Goal: Information Seeking & Learning: Learn about a topic

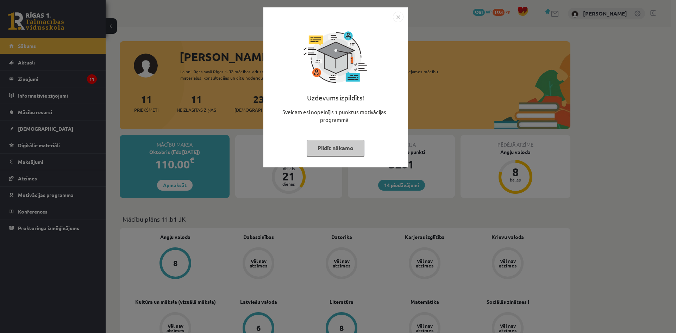
click at [322, 143] on button "Pildīt nākamo" at bounding box center [336, 148] width 58 height 16
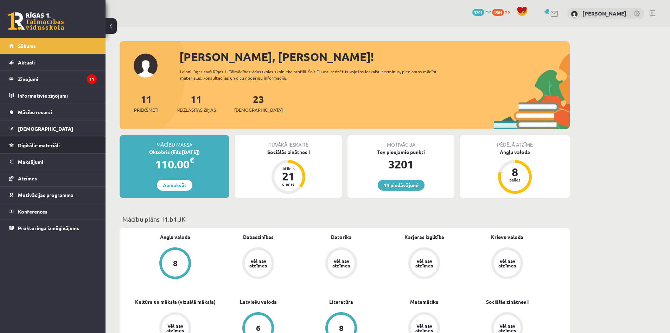
click at [28, 144] on span "Digitālie materiāli" at bounding box center [39, 145] width 42 height 6
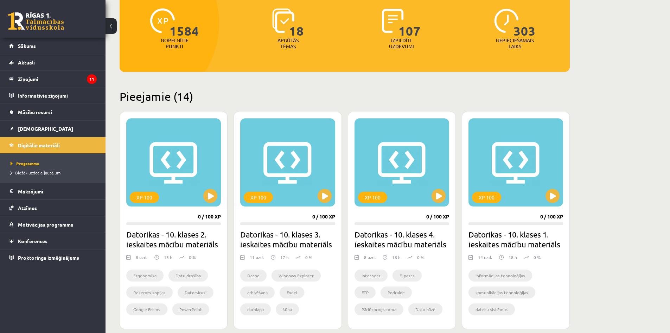
scroll to position [106, 0]
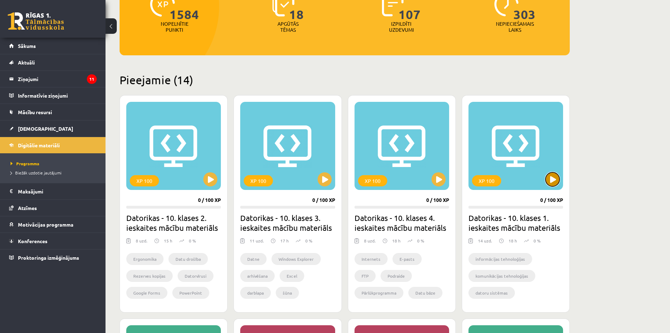
click at [557, 178] on button at bounding box center [553, 179] width 14 height 14
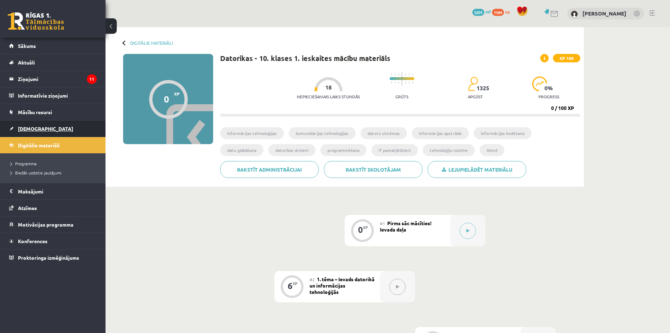
click at [29, 128] on span "[DEMOGRAPHIC_DATA]" at bounding box center [45, 128] width 55 height 6
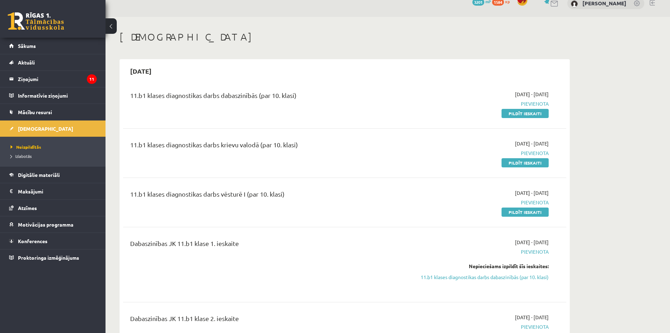
scroll to position [7, 0]
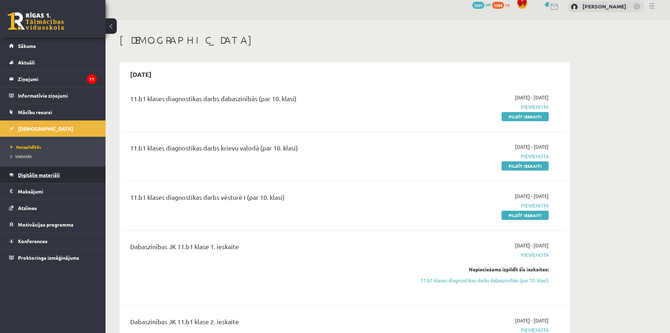
click at [36, 175] on span "Digitālie materiāli" at bounding box center [39, 174] width 42 height 6
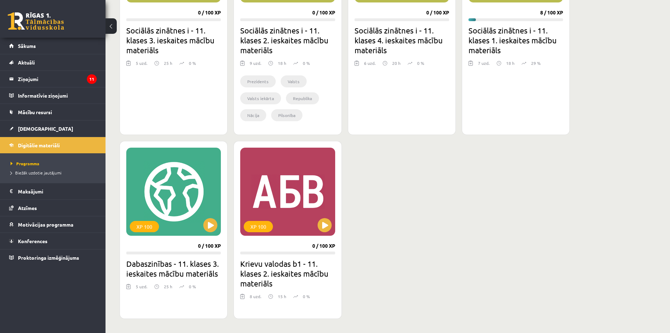
scroll to position [746, 0]
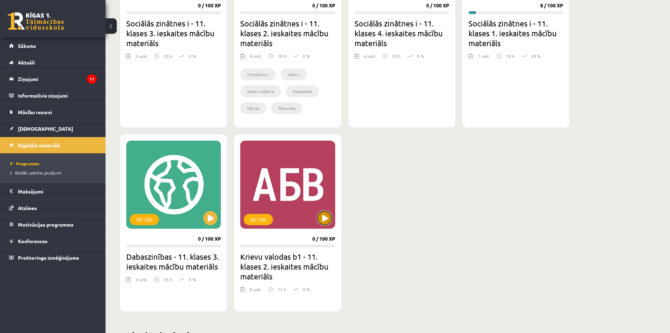
click at [326, 222] on button at bounding box center [325, 218] width 14 height 14
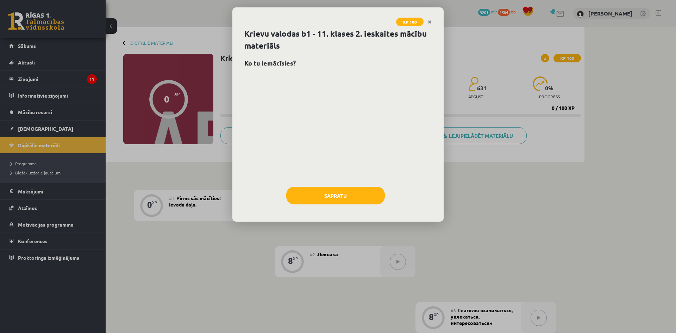
click at [319, 207] on div "Sapratu" at bounding box center [337, 198] width 187 height 23
click at [326, 198] on button "Sapratu" at bounding box center [335, 196] width 99 height 18
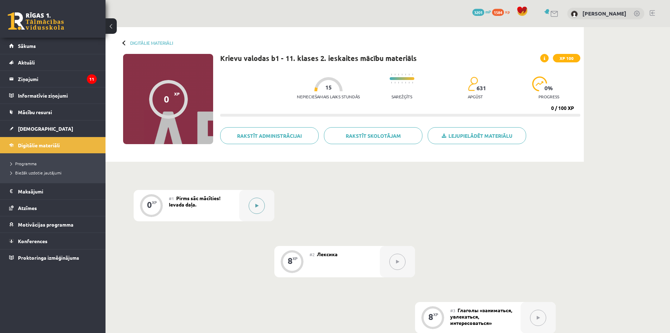
click at [257, 206] on icon at bounding box center [256, 205] width 3 height 4
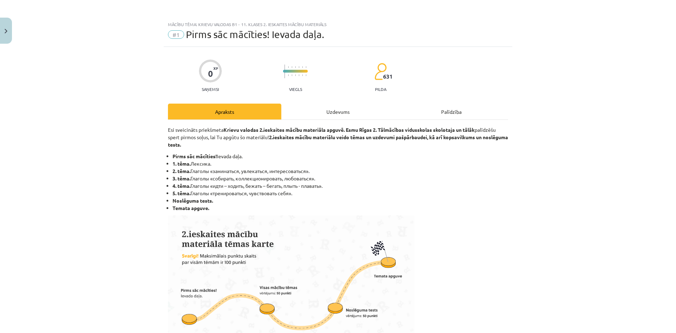
click at [337, 112] on div "Uzdevums" at bounding box center [337, 111] width 113 height 16
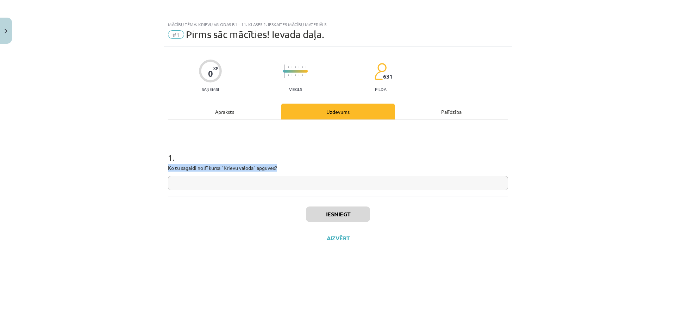
drag, startPoint x: 290, startPoint y: 164, endPoint x: 179, endPoint y: 157, distance: 110.7
click at [179, 157] on div "1 . Ko tu sagaidi no šī kursa "Krievu valoda" apguves?" at bounding box center [338, 165] width 340 height 50
copy div "Ko tu sagaidi no šī kursa "Krievu valoda" apguves?"
click at [308, 178] on input "text" at bounding box center [338, 183] width 340 height 14
paste input "**********"
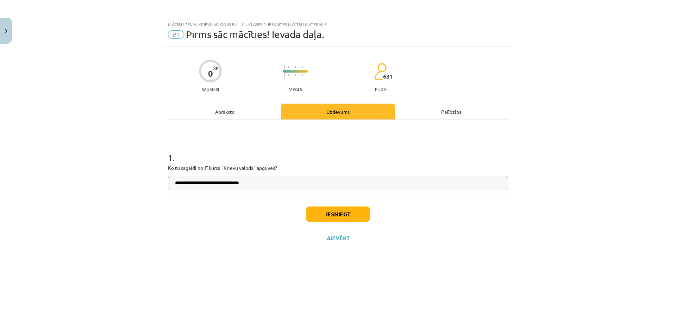
type input "**********"
click at [324, 213] on button "Iesniegt" at bounding box center [338, 213] width 64 height 15
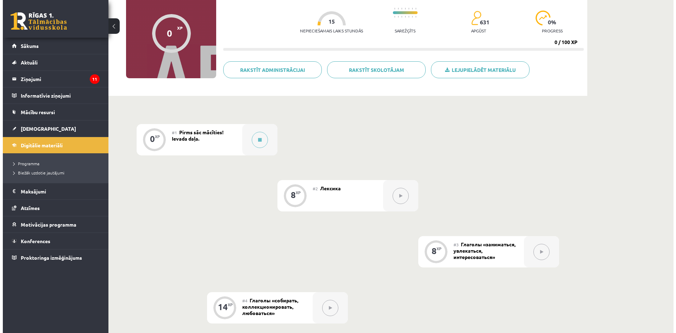
scroll to position [141, 0]
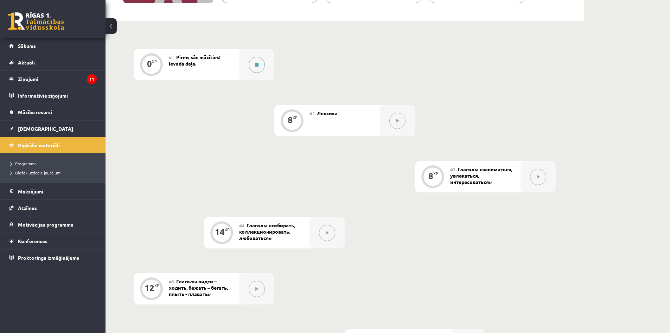
click at [260, 68] on button at bounding box center [257, 65] width 16 height 16
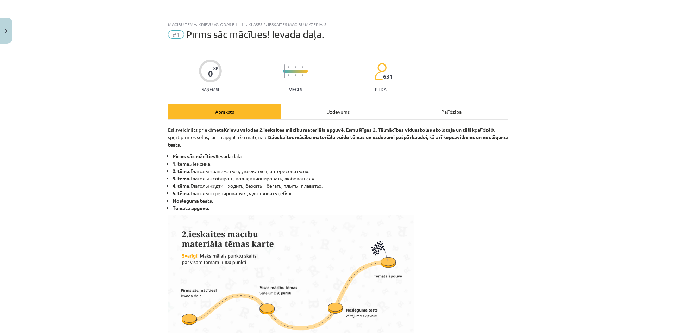
click at [356, 108] on div "Uzdevums" at bounding box center [337, 111] width 113 height 16
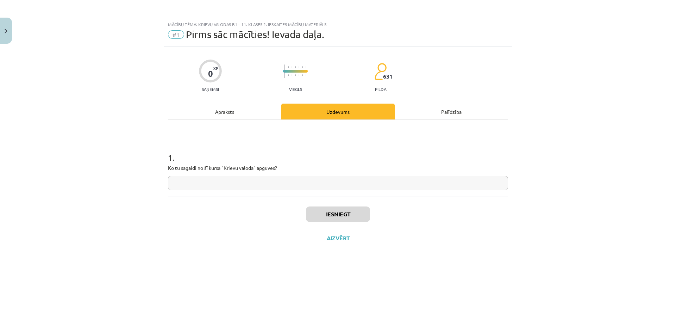
click at [313, 186] on input "text" at bounding box center [338, 183] width 340 height 14
click at [312, 186] on input "text" at bounding box center [338, 183] width 340 height 14
paste input "**********"
type input "**********"
click at [351, 213] on button "Iesniegt" at bounding box center [338, 213] width 64 height 15
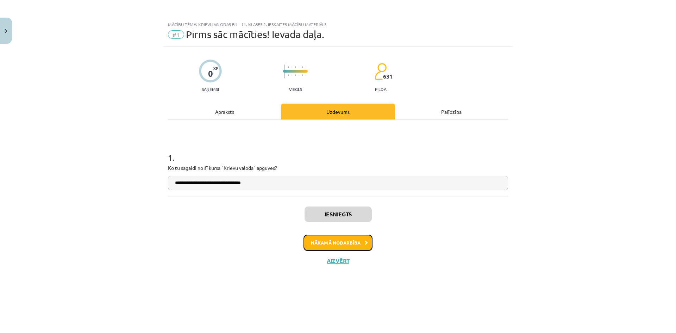
click at [345, 243] on button "Nākamā nodarbība" at bounding box center [337, 242] width 69 height 16
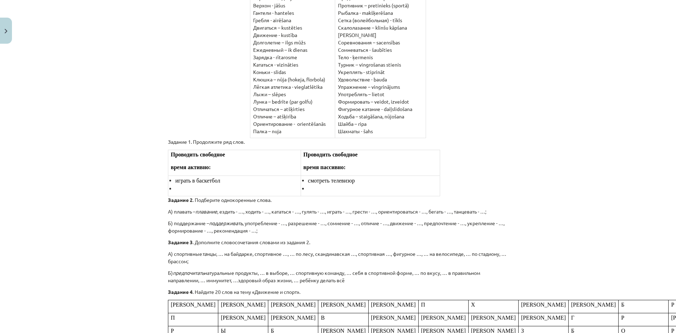
scroll to position [282, 0]
